Goal: Task Accomplishment & Management: Use online tool/utility

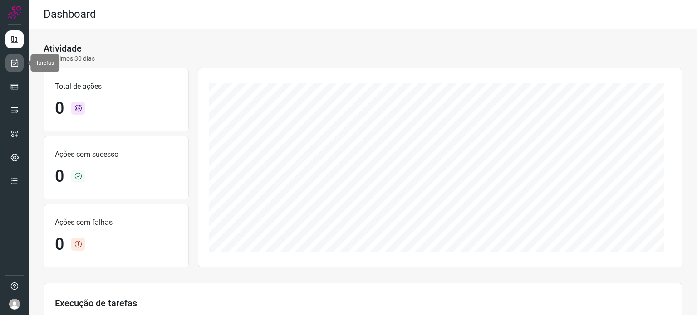
click at [16, 59] on icon at bounding box center [15, 62] width 10 height 9
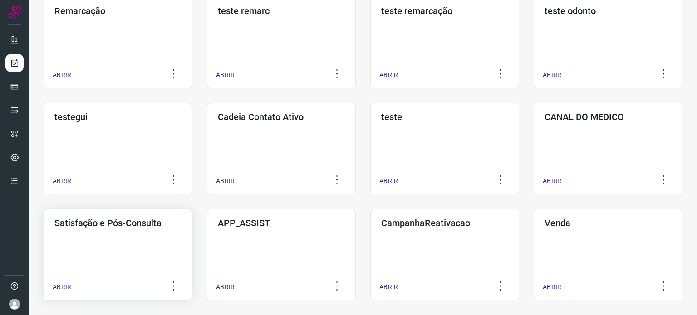
click at [207, 250] on div "Satisfação e Pós-Consulta ABRIR" at bounding box center [281, 255] width 149 height 92
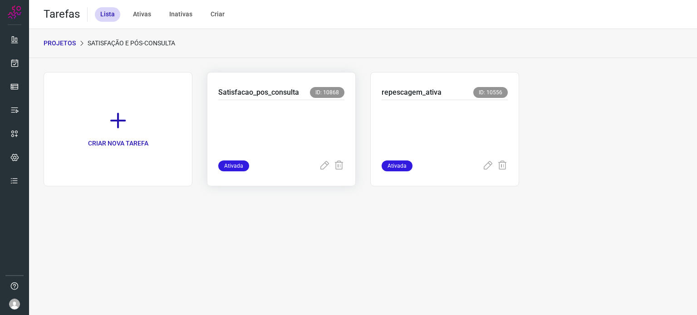
click at [306, 118] on p at bounding box center [281, 128] width 126 height 45
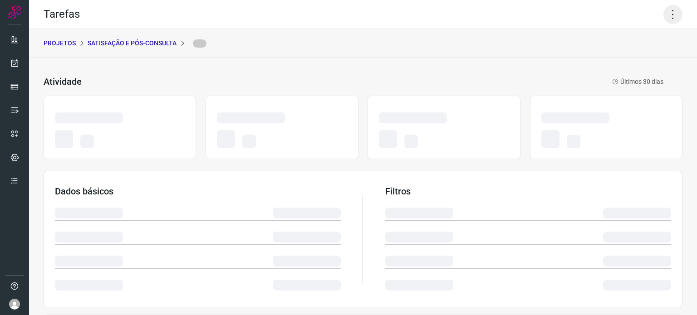
click at [663, 12] on icon at bounding box center [672, 14] width 19 height 19
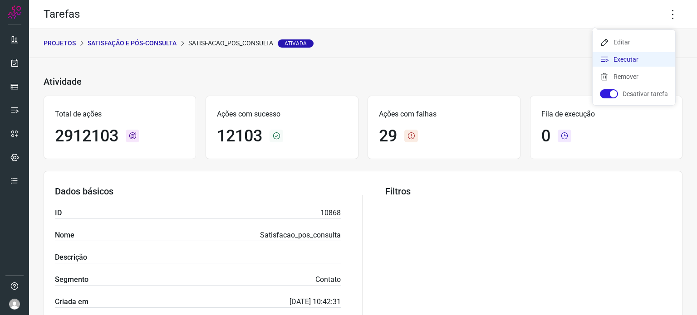
click at [615, 63] on li "Executar" at bounding box center [633, 59] width 83 height 15
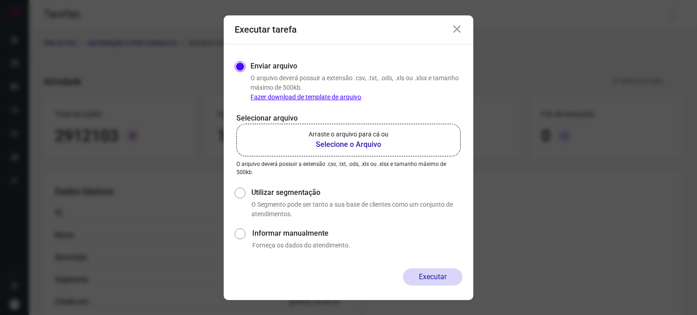
click at [354, 127] on label "Arraste o arquivo para cá ou Selecione o Arquivo" at bounding box center [348, 140] width 224 height 33
click at [0, 0] on input "Arraste o arquivo para cá ou Selecione o Arquivo" at bounding box center [0, 0] width 0 height 0
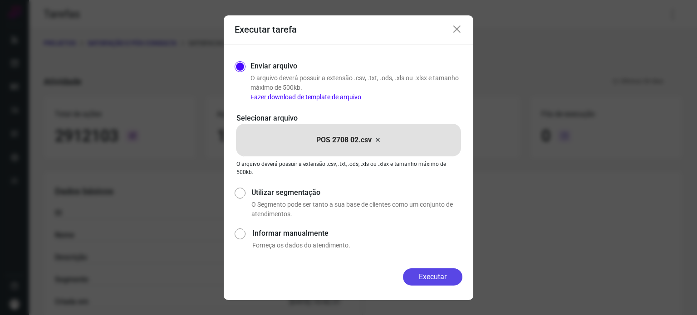
click at [420, 273] on button "Executar" at bounding box center [432, 276] width 59 height 17
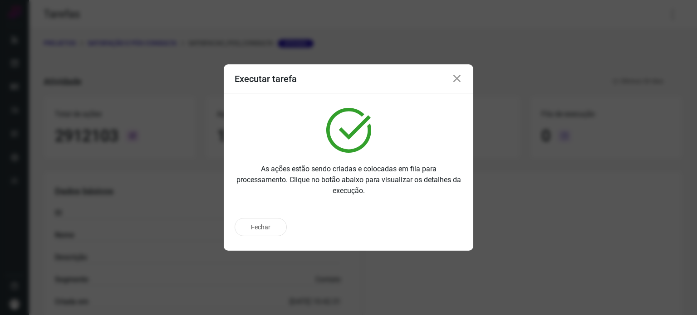
click at [432, 233] on div "Fechar" at bounding box center [348, 227] width 228 height 18
click at [416, 221] on div "Fechar" at bounding box center [348, 227] width 228 height 18
click at [426, 224] on div "Fechar" at bounding box center [348, 227] width 228 height 18
click at [426, 243] on div "Fechar" at bounding box center [348, 231] width 249 height 40
click at [424, 227] on div "Fechar" at bounding box center [348, 227] width 228 height 18
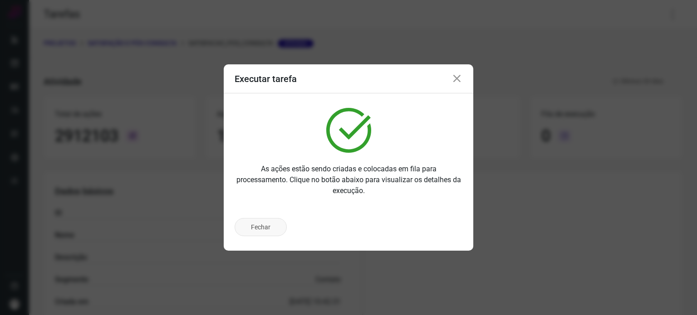
click at [263, 222] on button "Fechar" at bounding box center [260, 227] width 52 height 18
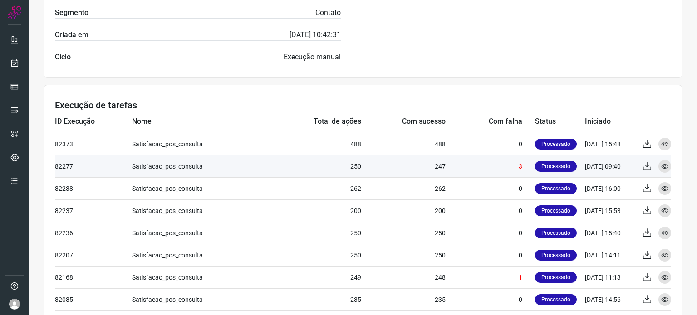
scroll to position [272, 0]
